Goal: Information Seeking & Learning: Understand process/instructions

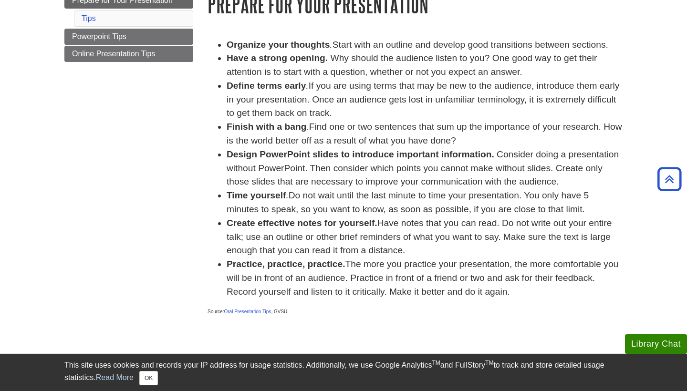
scroll to position [125, 0]
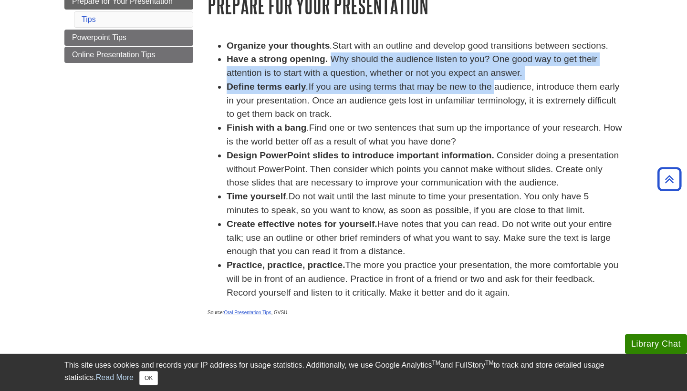
drag, startPoint x: 330, startPoint y: 59, endPoint x: 491, endPoint y: 79, distance: 162.0
click at [491, 79] on ul "Organize your thoughts . Start with an outline and develop good transitions bet…" at bounding box center [414, 169] width 415 height 261
click at [491, 80] on li "Define terms early . If you are using terms that may be new to the audience, in…" at bounding box center [425, 100] width 396 height 41
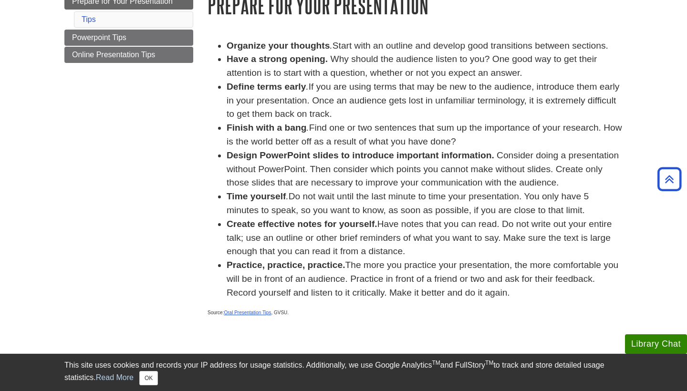
drag, startPoint x: 224, startPoint y: 86, endPoint x: 338, endPoint y: 114, distance: 117.2
click at [338, 114] on ul "Organize your thoughts . Start with an outline and develop good transitions bet…" at bounding box center [414, 169] width 415 height 261
click at [338, 133] on li "Finish with a bang . Find one or two sentences that sum up the importance of yo…" at bounding box center [425, 135] width 396 height 28
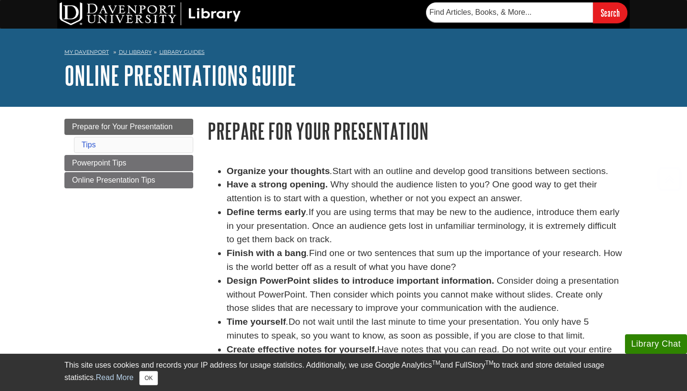
scroll to position [0, 0]
click at [140, 164] on link "Powerpoint Tips" at bounding box center [128, 163] width 129 height 16
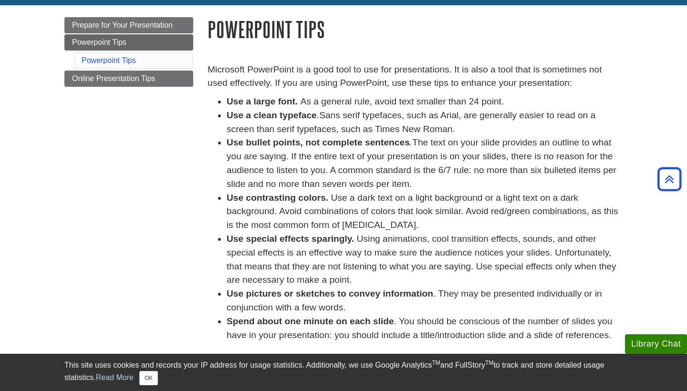
scroll to position [94, 0]
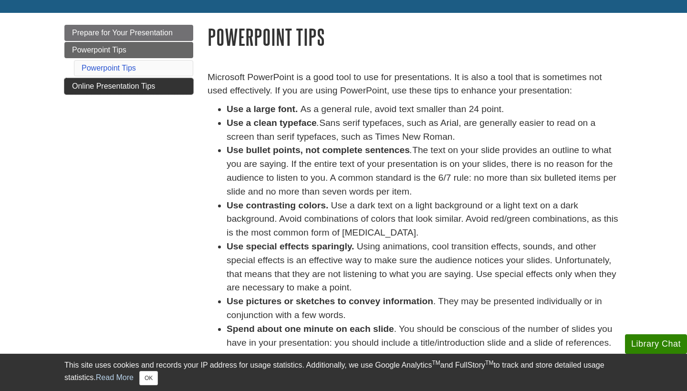
click at [125, 91] on link "Online Presentation Tips" at bounding box center [128, 86] width 129 height 16
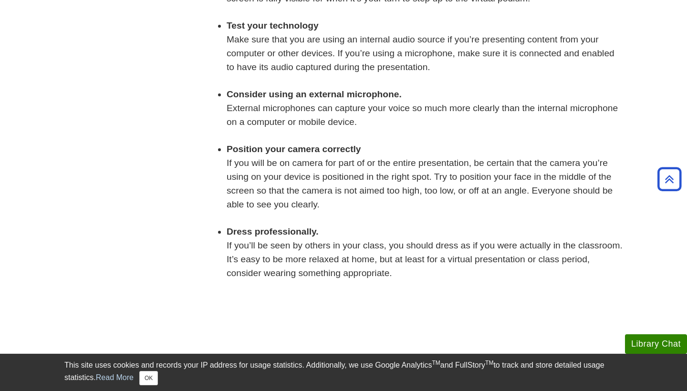
scroll to position [298, 0]
